Goal: Task Accomplishment & Management: Complete application form

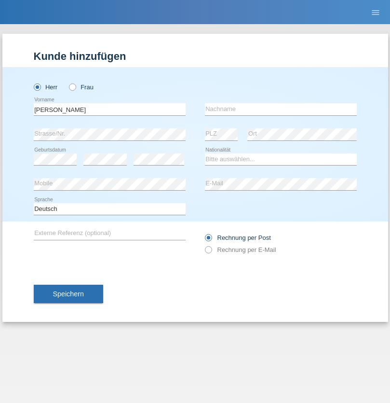
type input "[PERSON_NAME]"
click at [281, 109] on input "text" at bounding box center [281, 109] width 152 height 12
type input "Paolini"
select select "CH"
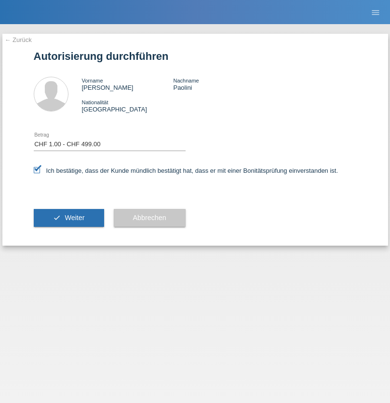
select select "1"
click at [68, 218] on span "Weiter" at bounding box center [75, 218] width 20 height 8
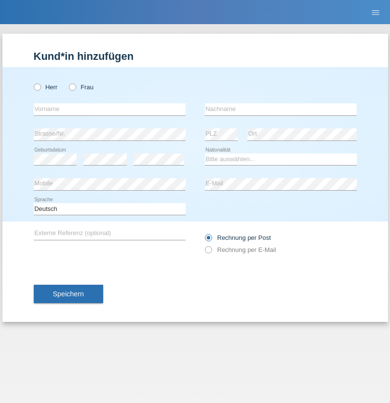
radio input "true"
click at [109, 109] on input "text" at bounding box center [110, 109] width 152 height 12
type input "naime"
click at [281, 109] on input "text" at bounding box center [281, 109] width 152 height 12
type input "llugiqi"
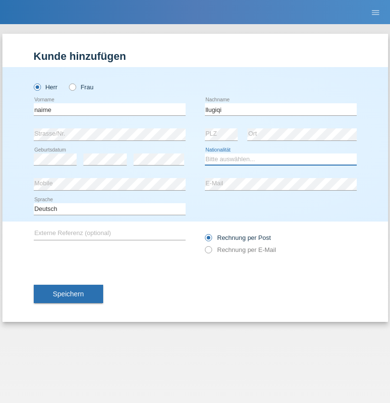
select select "CH"
radio input "true"
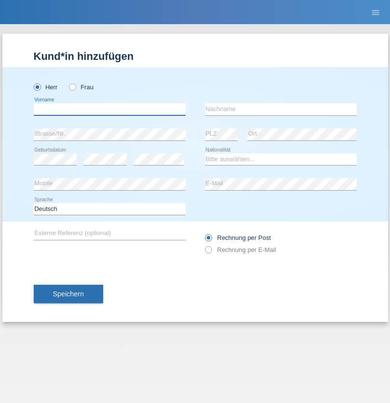
click at [109, 109] on input "text" at bounding box center [110, 109] width 152 height 12
type input "Shaban"
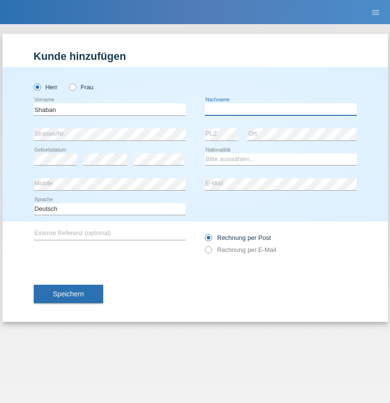
click at [281, 109] on input "text" at bounding box center [281, 109] width 152 height 12
type input "llugiqi"
select select "CH"
radio input "true"
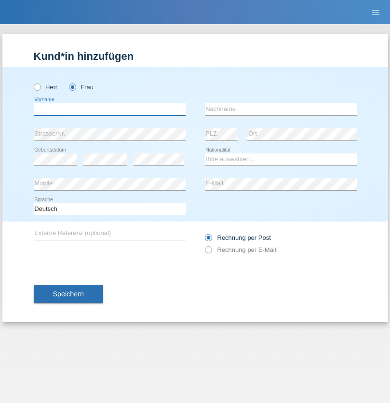
click at [109, 109] on input "text" at bounding box center [110, 109] width 152 height 12
type input "Silvia"
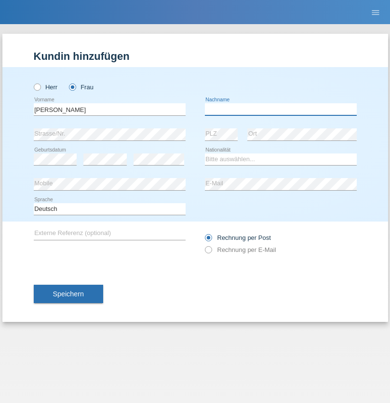
click at [281, 109] on input "text" at bounding box center [281, 109] width 152 height 12
type input "Patera"
select select "CH"
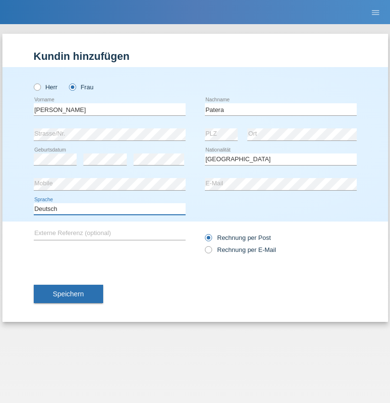
select select "en"
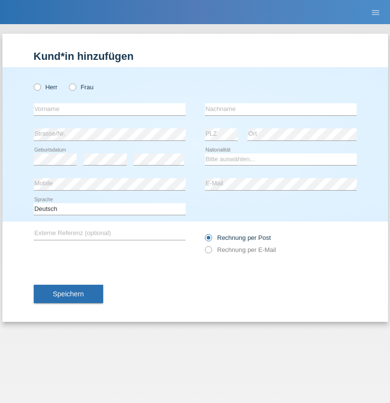
radio input "true"
click at [109, 109] on input "text" at bounding box center [110, 109] width 152 height 12
type input "Champing"
click at [281, 109] on input "text" at bounding box center [281, 109] width 152 height 12
type input "Malonga"
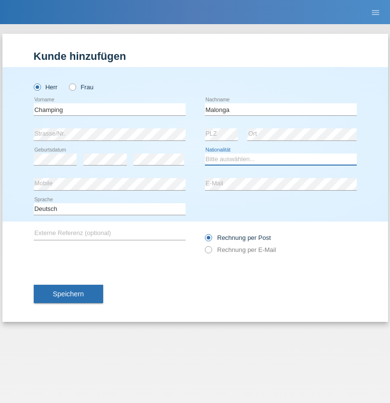
select select "CH"
radio input "true"
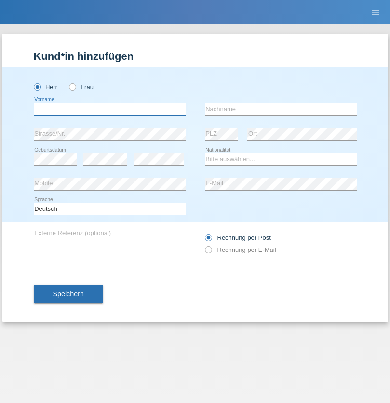
click at [109, 109] on input "text" at bounding box center [110, 109] width 152 height 12
type input "Djordjevic"
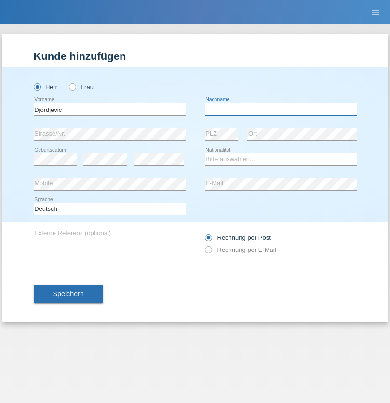
click at [281, 109] on input "text" at bounding box center [281, 109] width 152 height 12
type input "Radosav"
select select "RS"
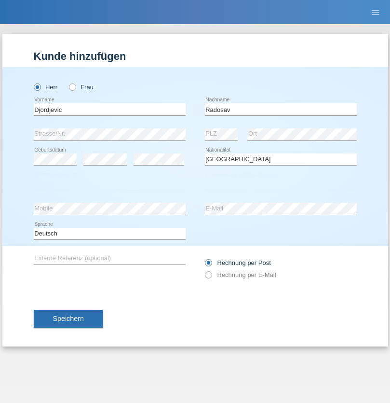
select select "C"
select select "10"
select select "03"
select select "1989"
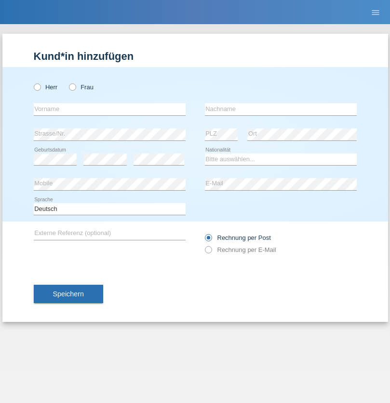
radio input "true"
click at [109, 109] on input "text" at bounding box center [110, 109] width 152 height 12
type input "[PERSON_NAME]"
click at [281, 109] on input "text" at bounding box center [281, 109] width 152 height 12
type input "Sakhi"
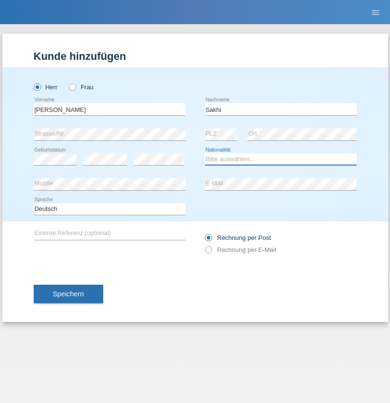
select select "IT"
select select "C"
select select "24"
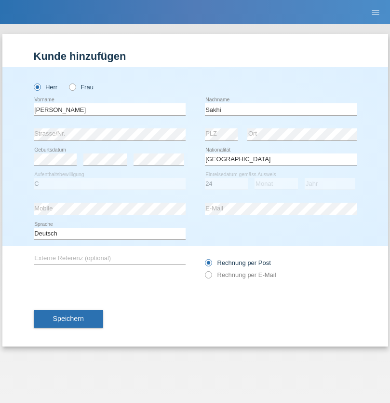
select select "10"
select select "2021"
